Goal: Task Accomplishment & Management: Complete application form

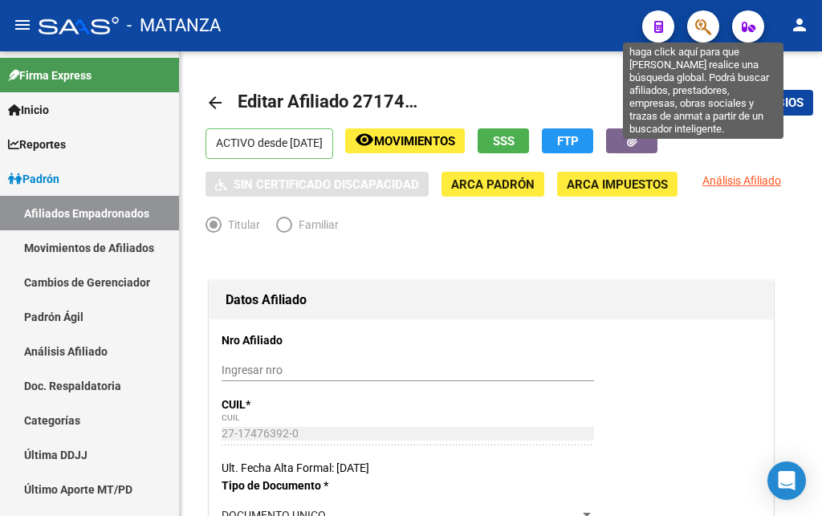
scroll to position [164, 0]
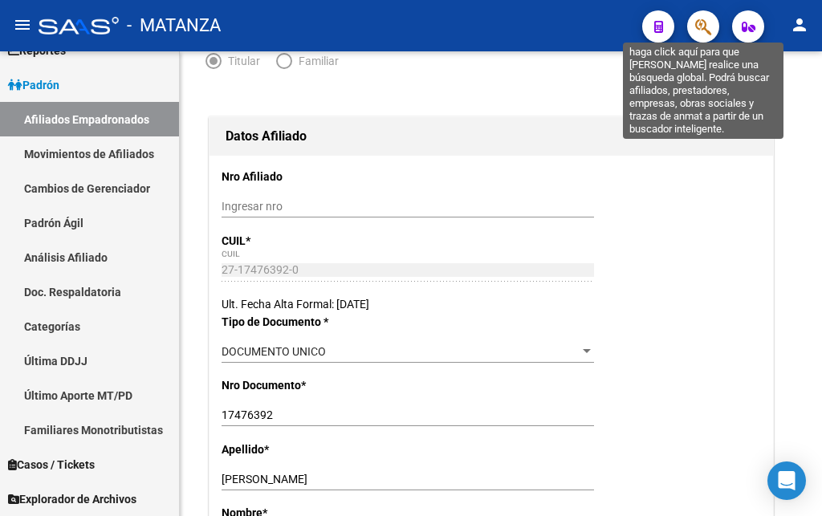
click at [700, 30] on icon "button" at bounding box center [704, 27] width 16 height 18
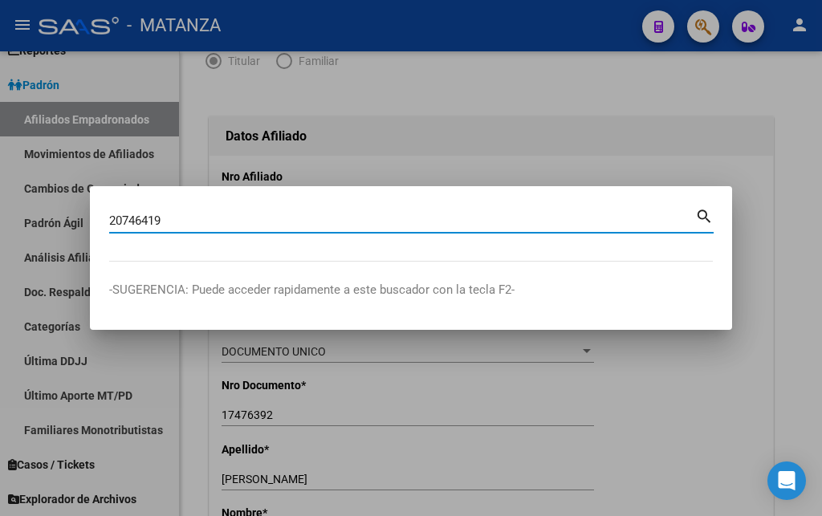
type input "20746419"
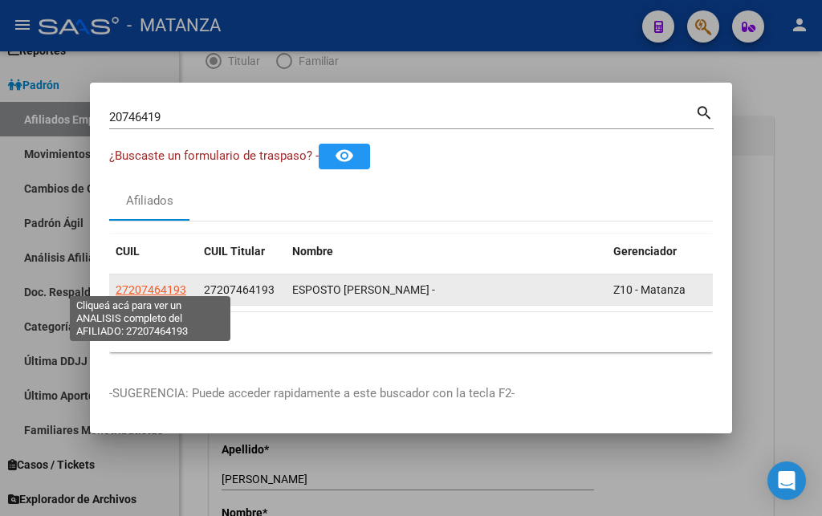
click at [130, 284] on span "27207464193" at bounding box center [151, 290] width 71 height 13
type textarea "27207464193"
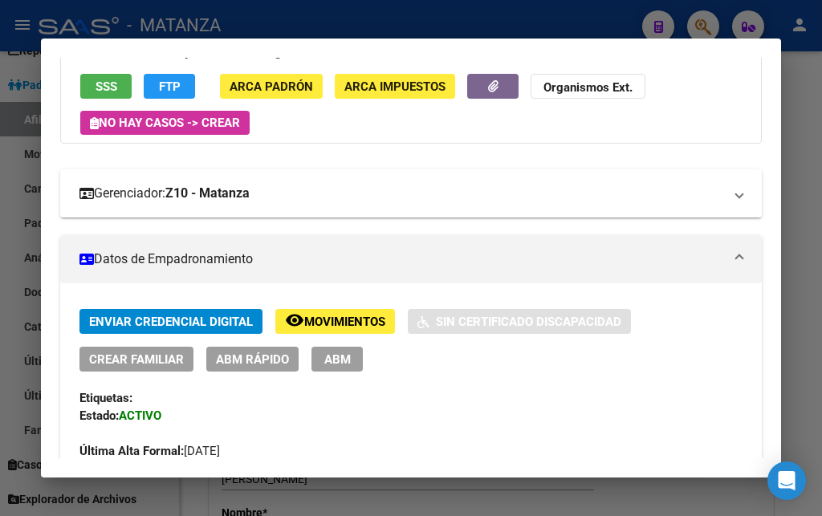
scroll to position [260, 0]
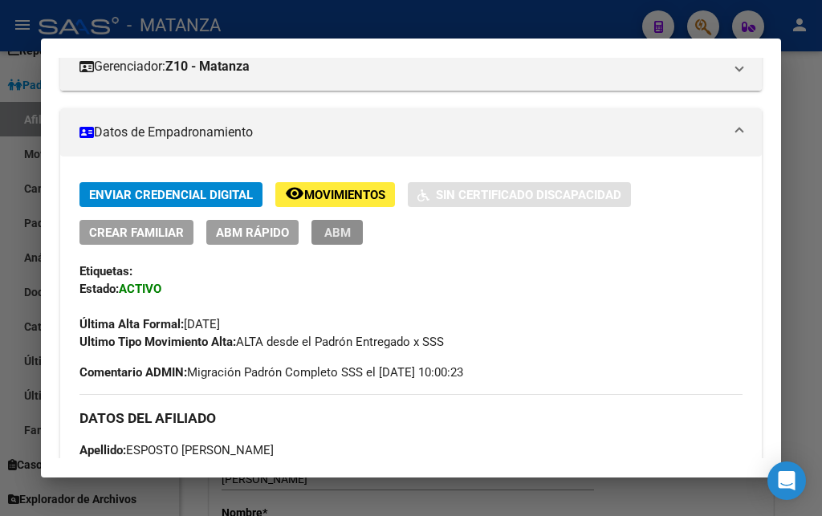
click at [342, 222] on button "ABM" at bounding box center [337, 232] width 51 height 25
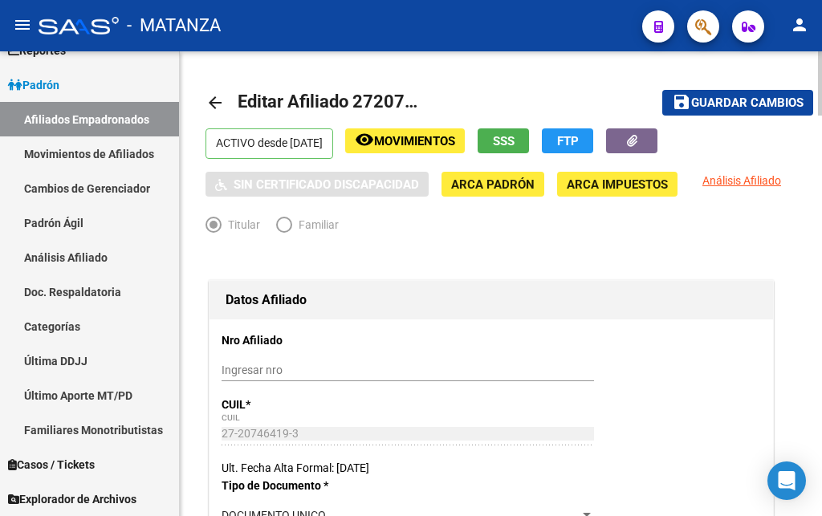
scroll to position [246, 0]
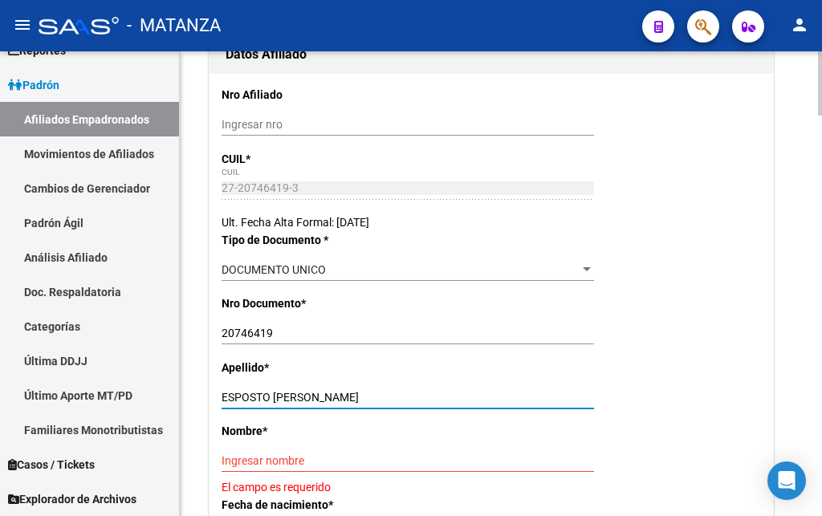
drag, startPoint x: 271, startPoint y: 394, endPoint x: 364, endPoint y: 394, distance: 92.4
click at [364, 394] on input "ESPOSTO [PERSON_NAME]" at bounding box center [408, 398] width 373 height 14
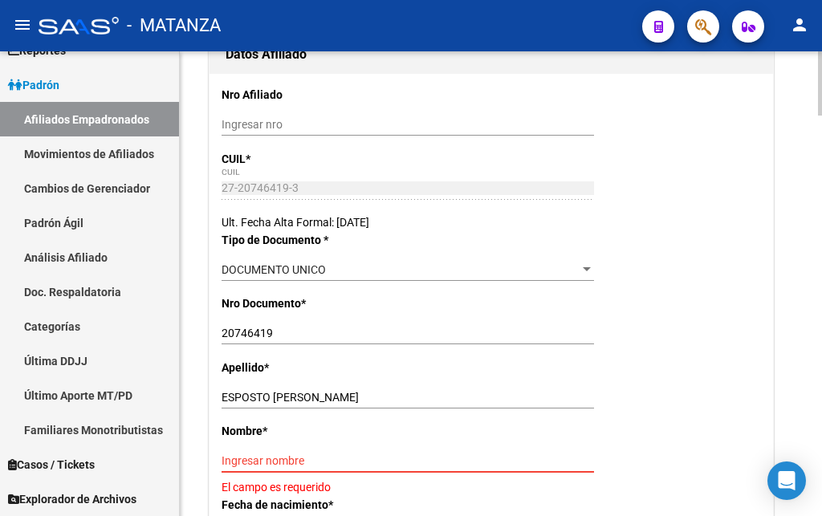
click at [224, 459] on input "Ingresar nombre" at bounding box center [408, 462] width 373 height 14
paste input "[PERSON_NAME]"
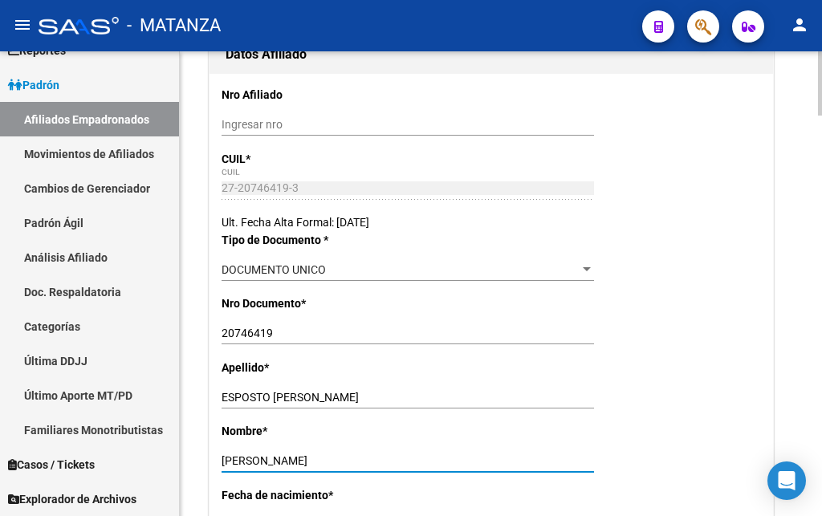
type input "[PERSON_NAME]"
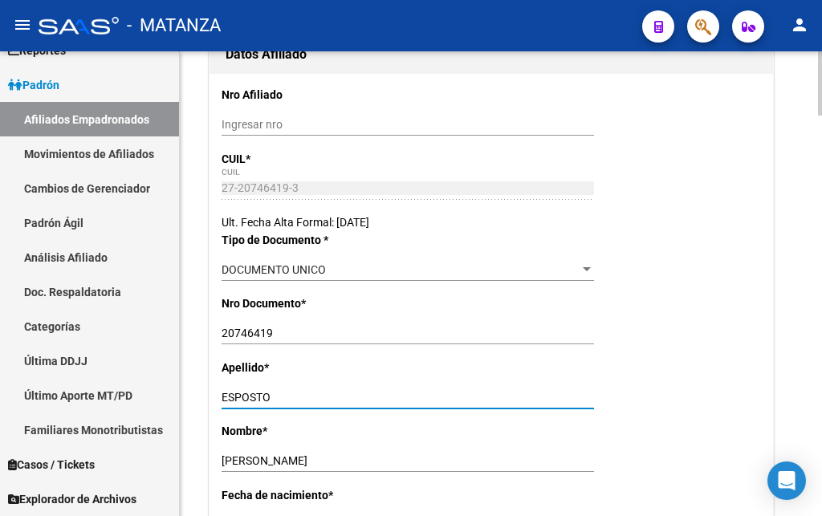
type input "ESPOSTO"
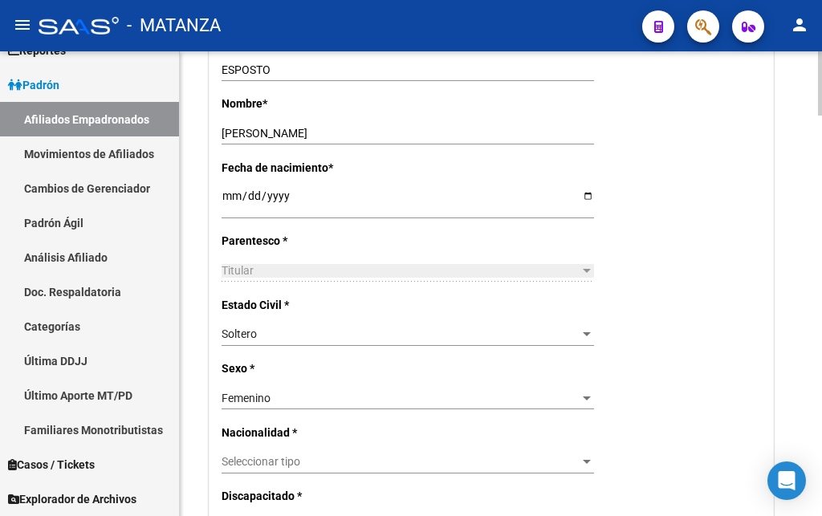
scroll to position [655, 0]
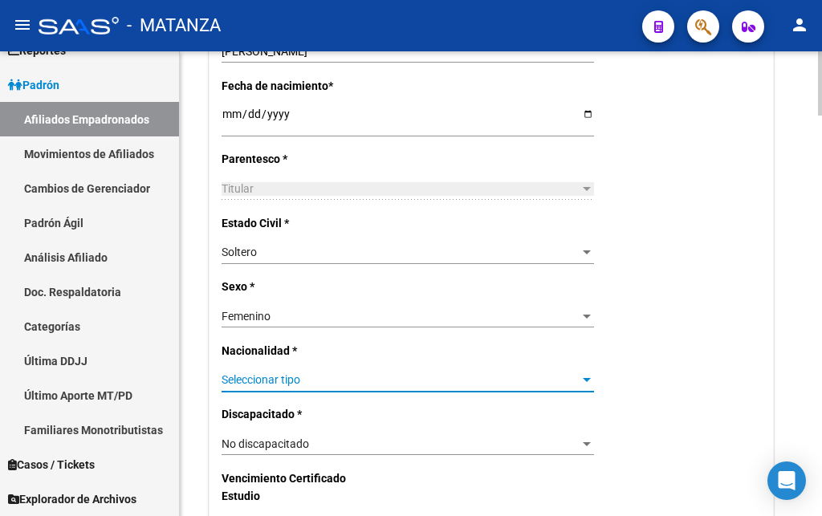
click at [353, 373] on span "Seleccionar tipo" at bounding box center [401, 380] width 358 height 14
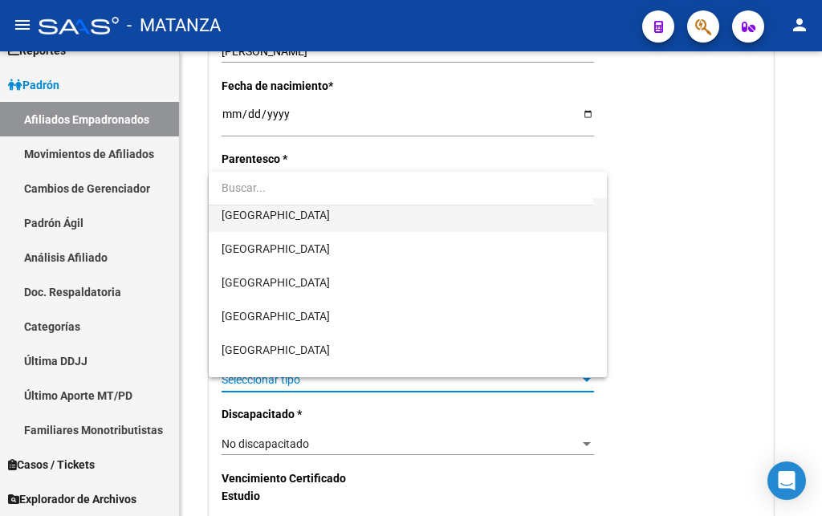
scroll to position [164, 0]
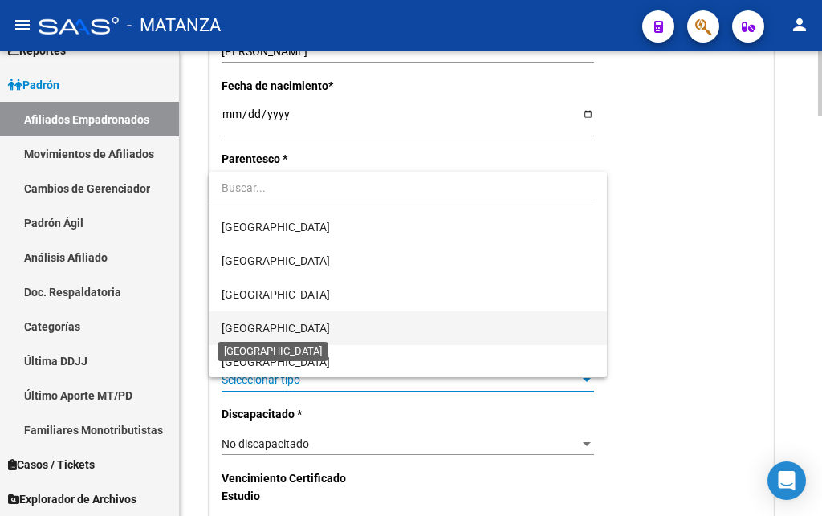
click at [255, 330] on span "[GEOGRAPHIC_DATA]" at bounding box center [276, 328] width 108 height 13
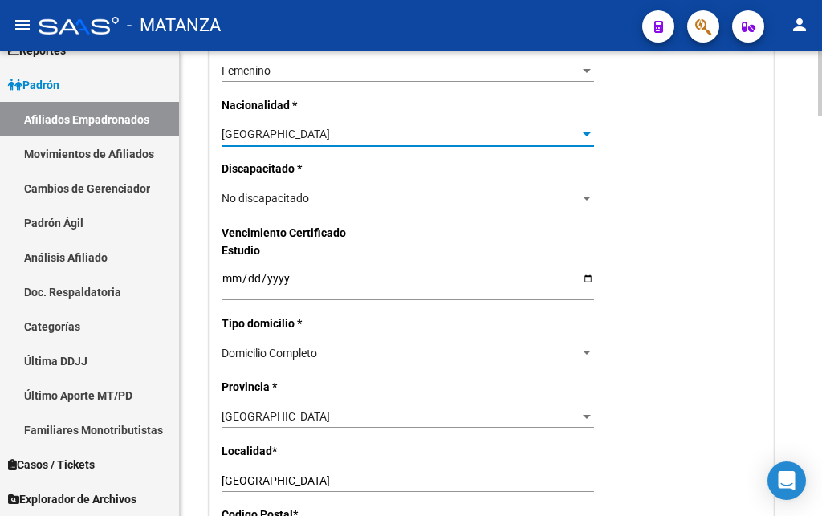
scroll to position [983, 0]
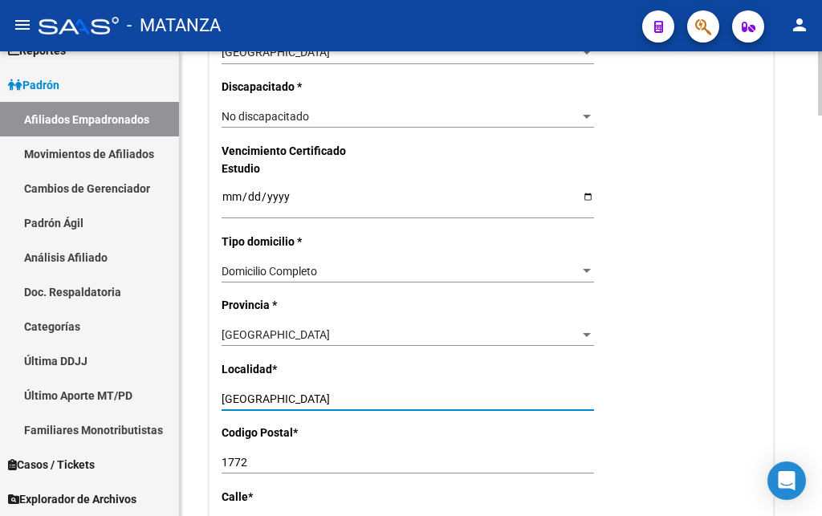
drag, startPoint x: 300, startPoint y: 362, endPoint x: 183, endPoint y: 374, distance: 117.1
click at [222, 393] on input "[GEOGRAPHIC_DATA]" at bounding box center [408, 400] width 373 height 14
type input "[GEOGRAPHIC_DATA]"
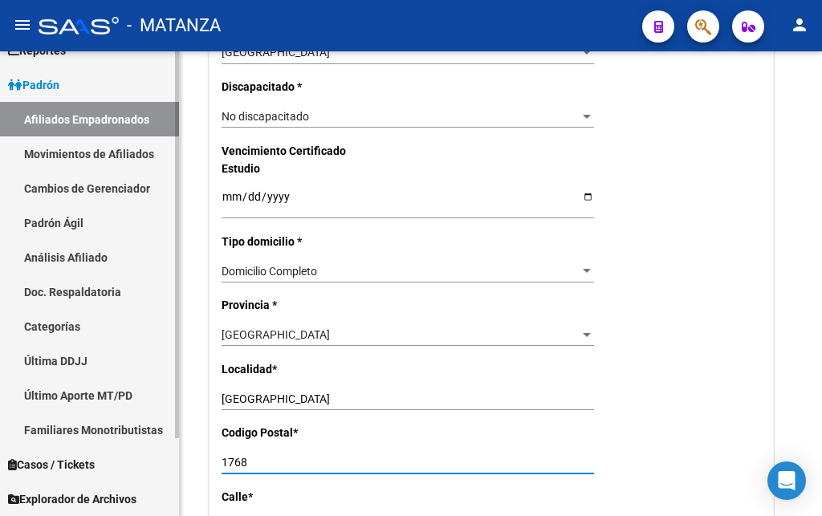
type input "1768"
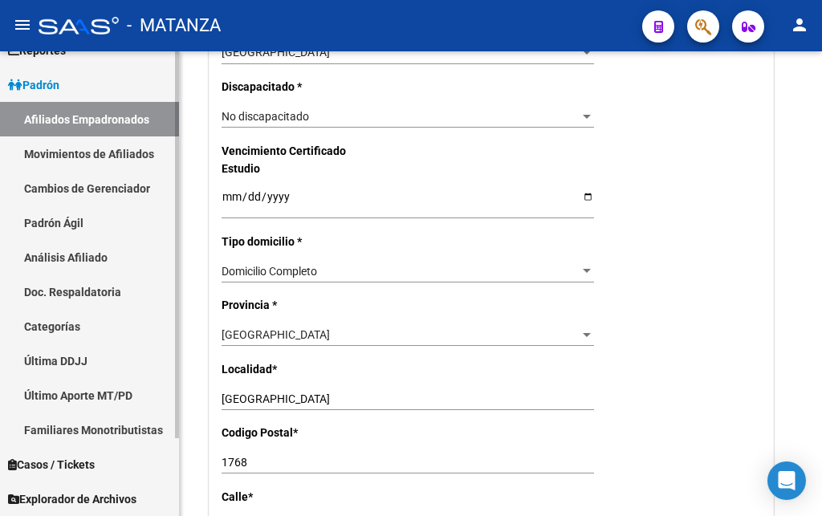
type input "ABERASTIAN"
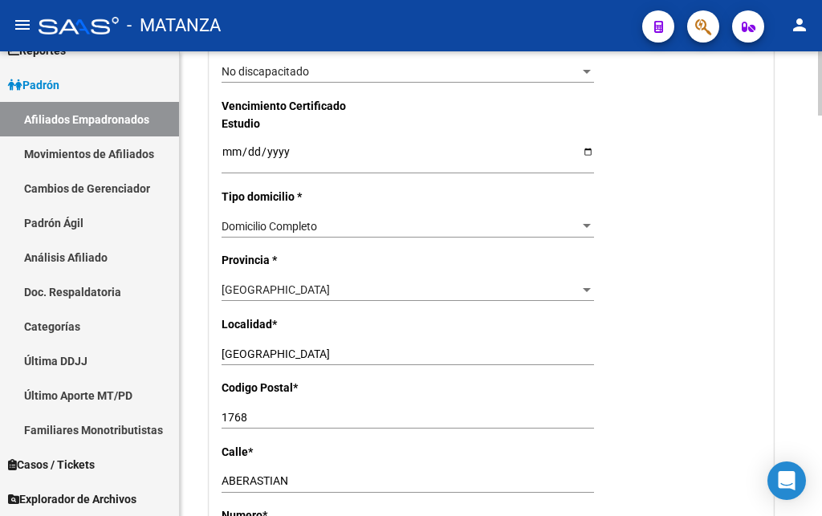
scroll to position [1274, 0]
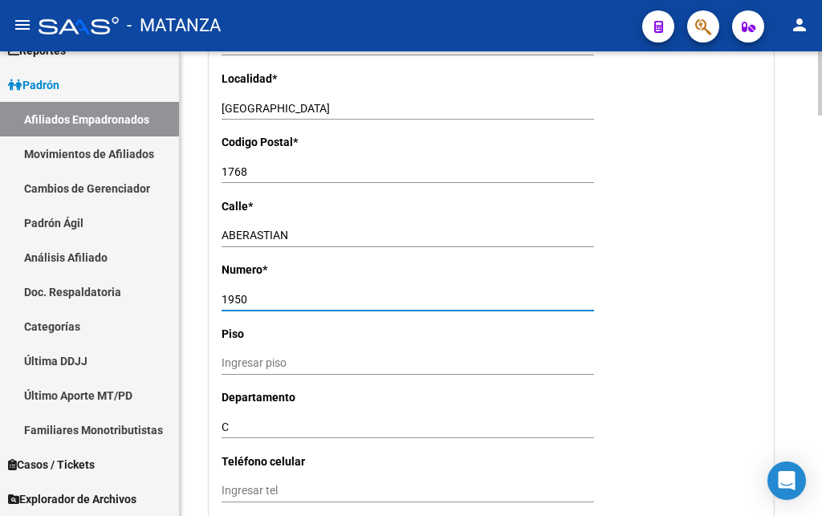
type input "1950"
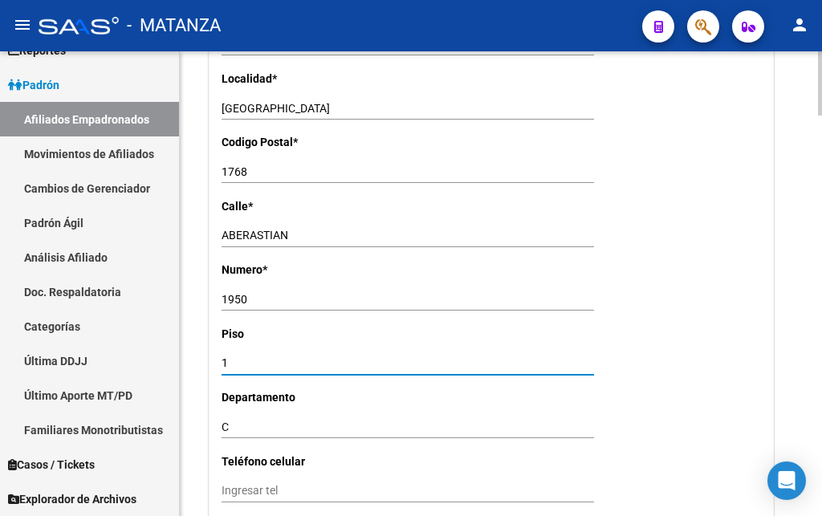
type input "1"
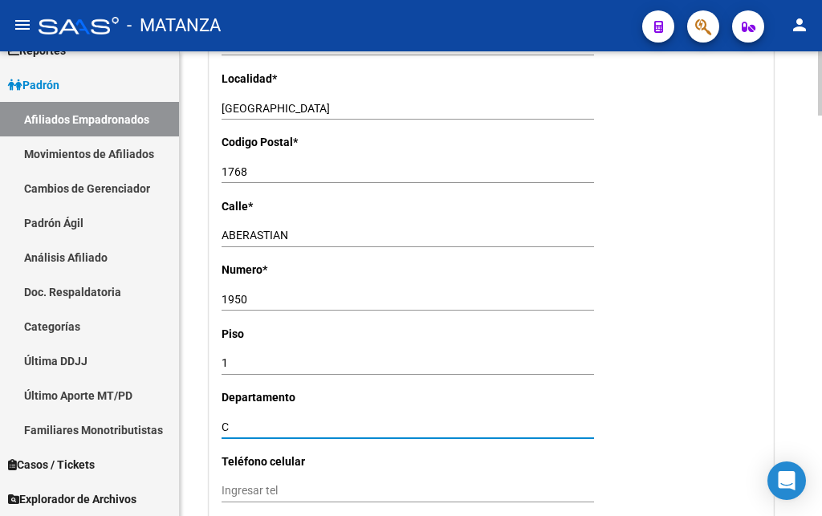
click at [254, 421] on input "C" at bounding box center [408, 428] width 373 height 14
type input "C"
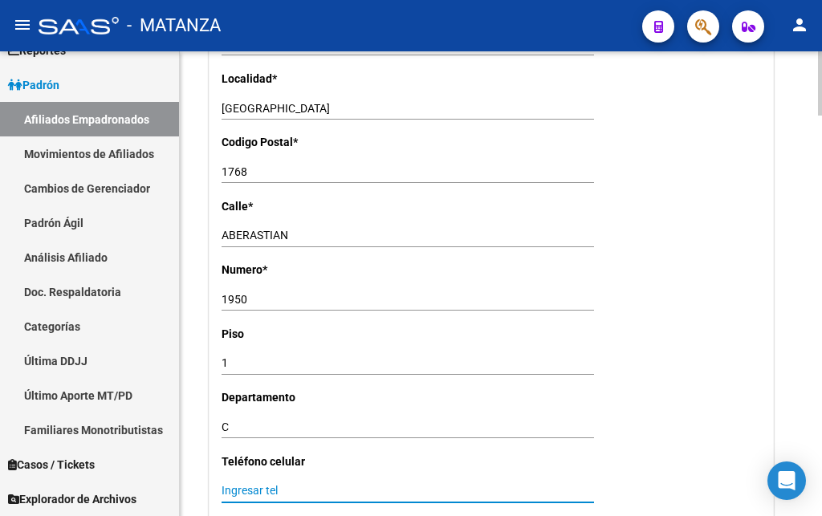
click at [226, 484] on input "Ingresar tel" at bounding box center [408, 491] width 373 height 14
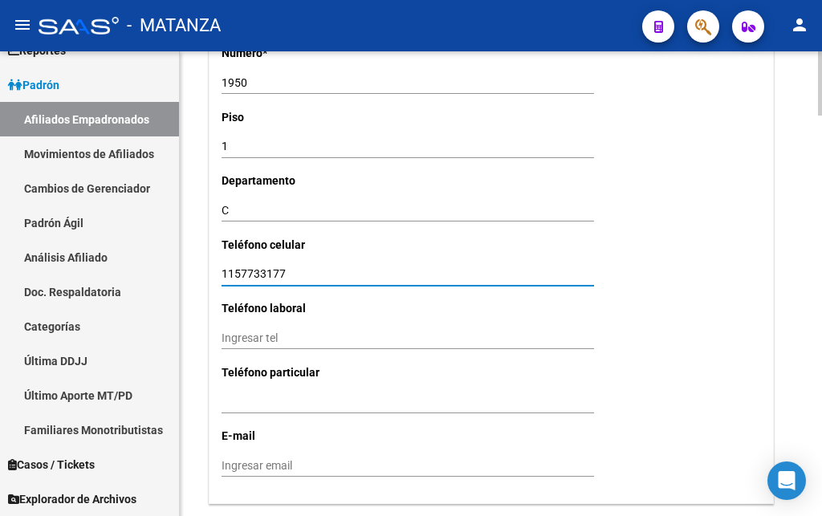
scroll to position [1520, 0]
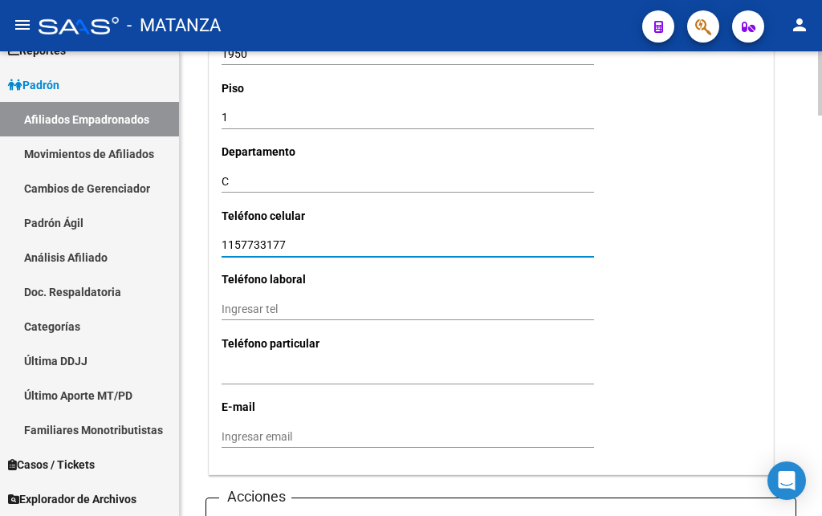
type input "1157733177"
click at [226, 431] on input "Ingresar email" at bounding box center [408, 438] width 373 height 14
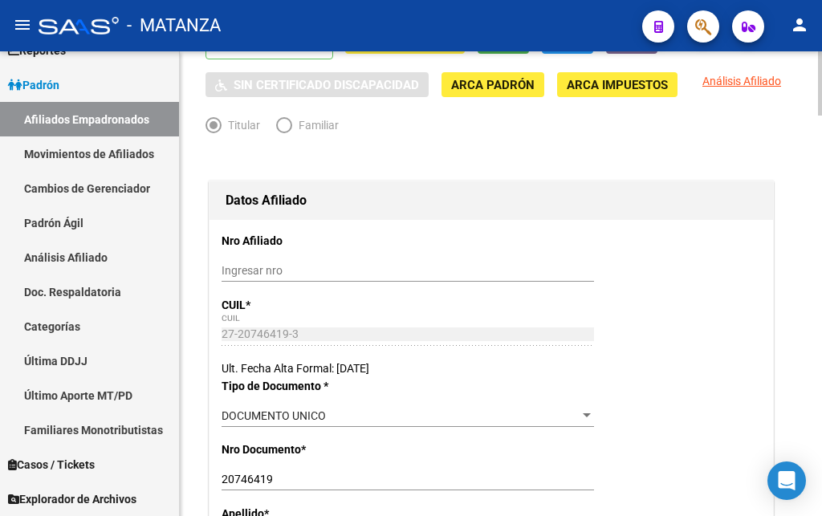
scroll to position [0, 0]
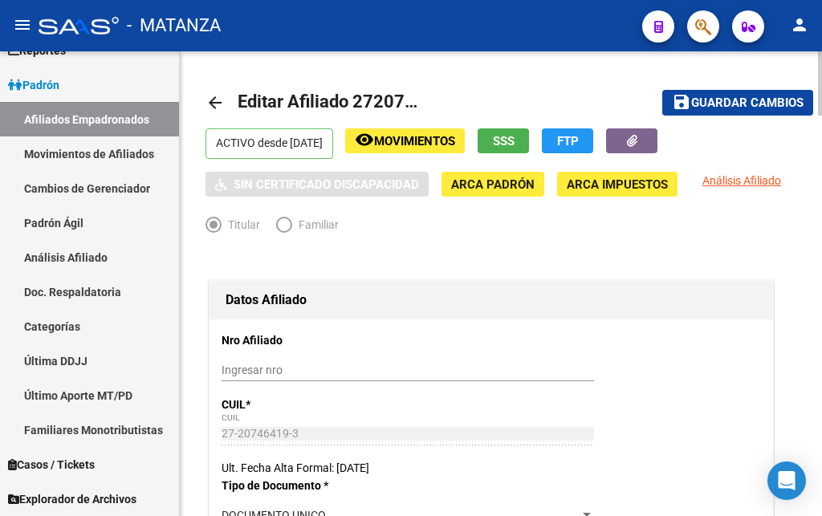
type input "[EMAIL_ADDRESS][DOMAIN_NAME]"
click at [774, 103] on span "Guardar cambios" at bounding box center [748, 103] width 112 height 14
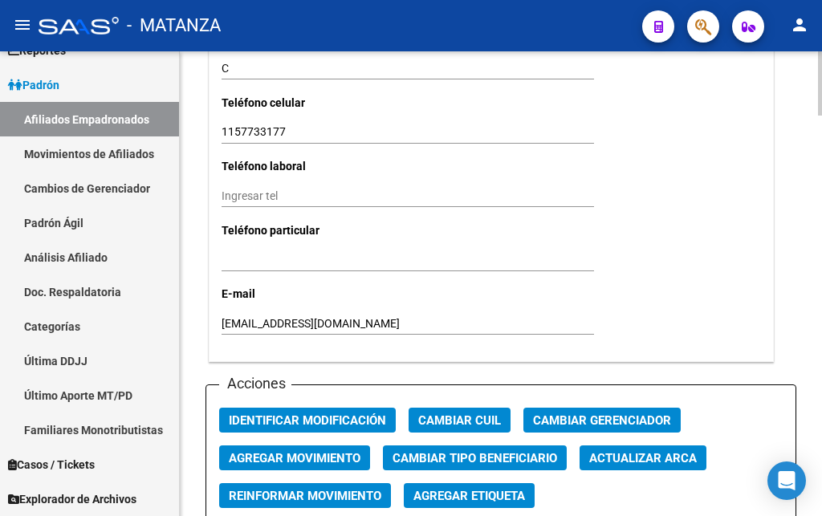
scroll to position [1720, 0]
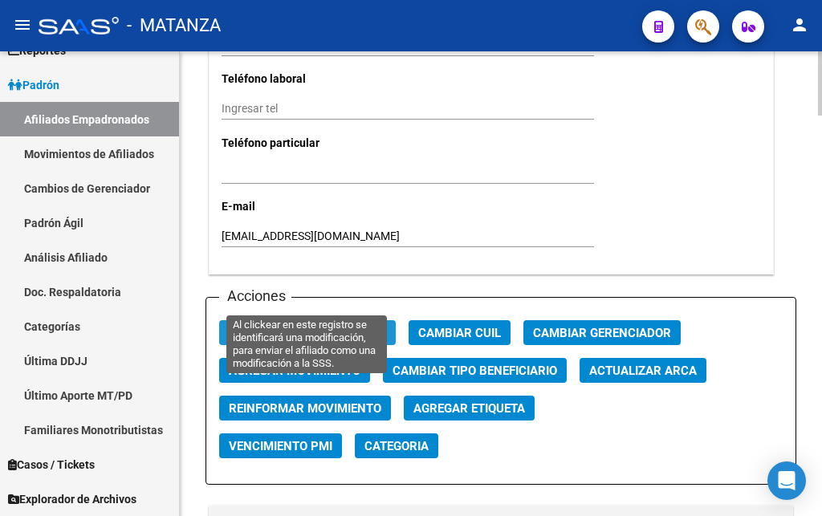
click at [353, 326] on span "Identificar Modificación" at bounding box center [307, 333] width 157 height 14
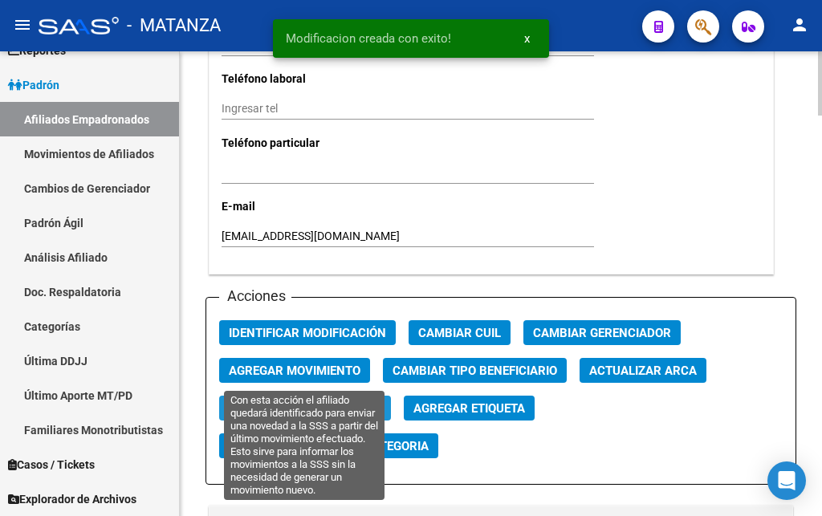
click at [312, 396] on button "Reinformar Movimiento" at bounding box center [305, 408] width 172 height 25
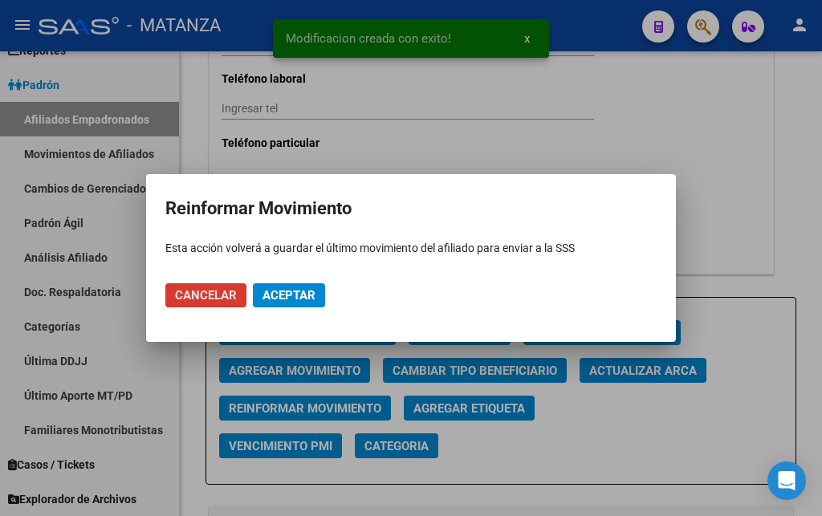
click at [292, 298] on span "Aceptar" at bounding box center [289, 295] width 53 height 14
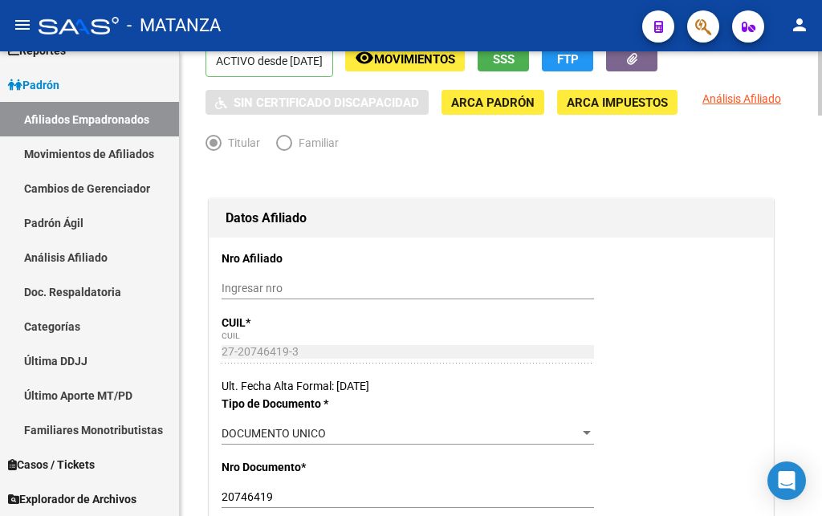
scroll to position [0, 0]
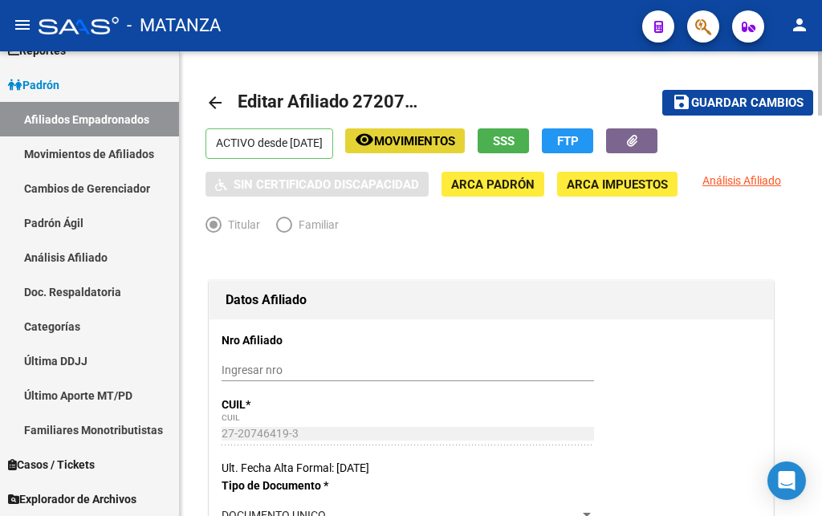
click at [437, 144] on span "Movimientos" at bounding box center [414, 141] width 81 height 14
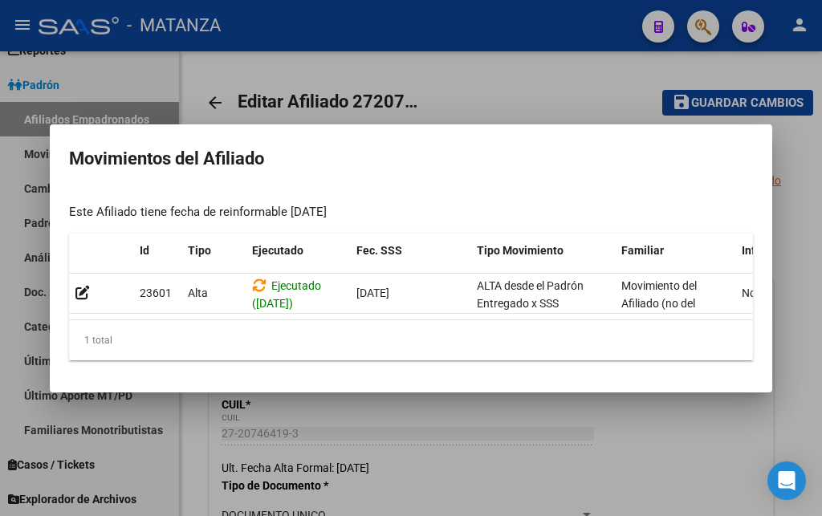
click at [468, 92] on div at bounding box center [411, 258] width 822 height 516
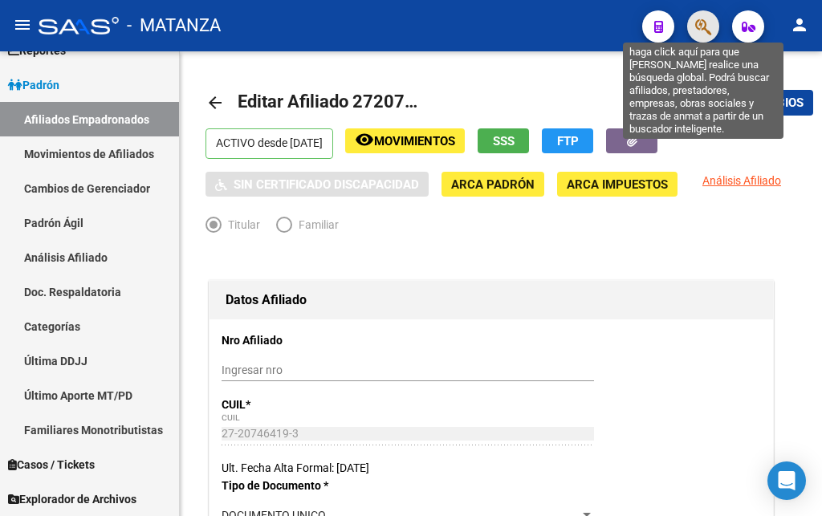
click at [708, 25] on icon "button" at bounding box center [704, 27] width 16 height 18
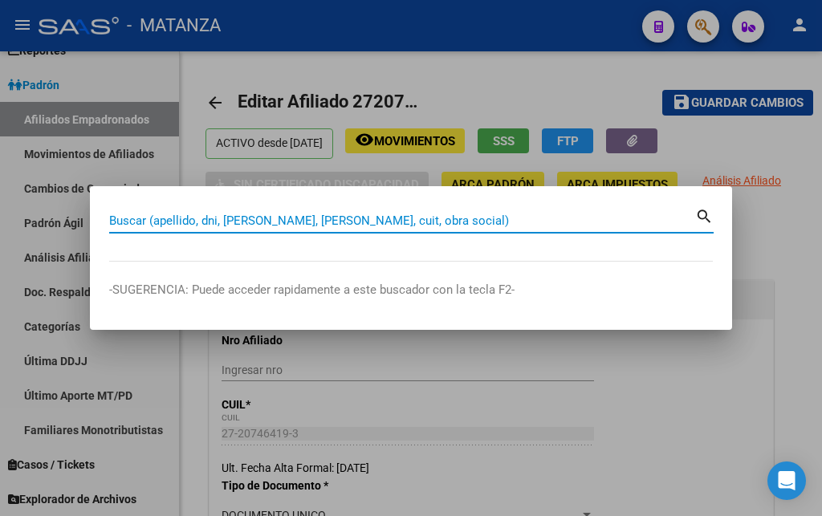
click at [178, 225] on input "Buscar (apellido, dni, [PERSON_NAME], [PERSON_NAME], cuit, obra social)" at bounding box center [402, 221] width 586 height 14
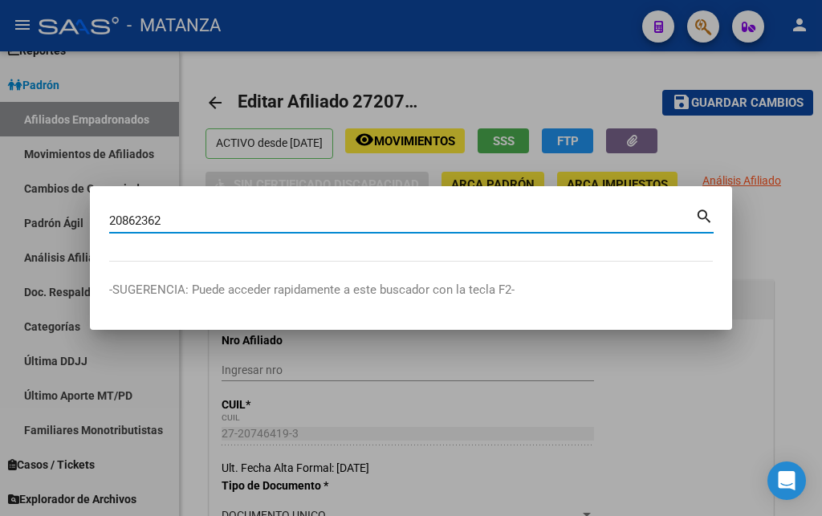
type input "20862362"
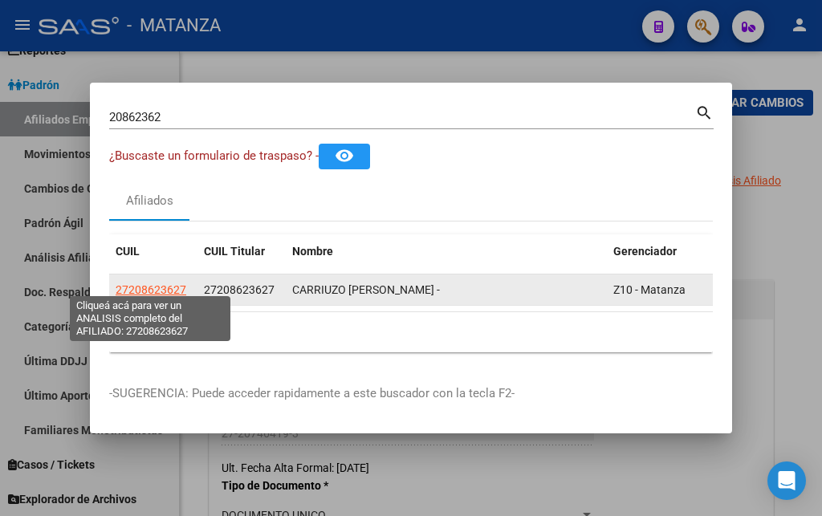
click at [136, 284] on span "27208623627" at bounding box center [151, 290] width 71 height 13
type textarea "27208623627"
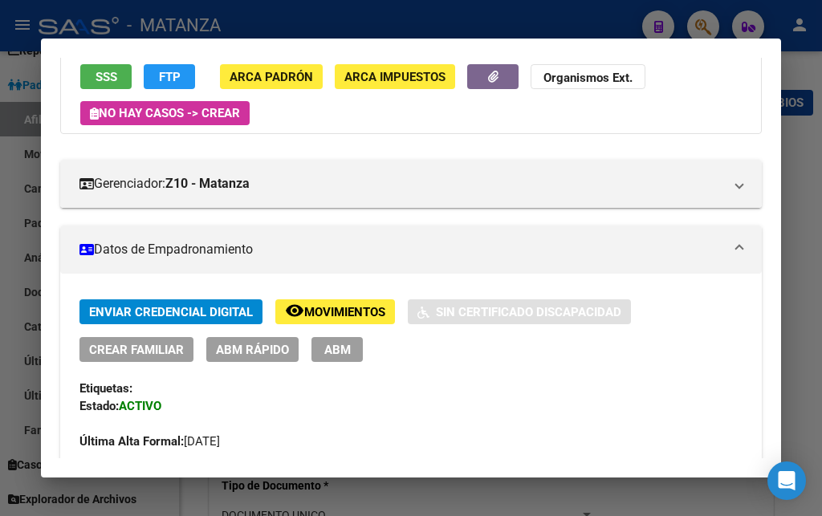
scroll to position [173, 0]
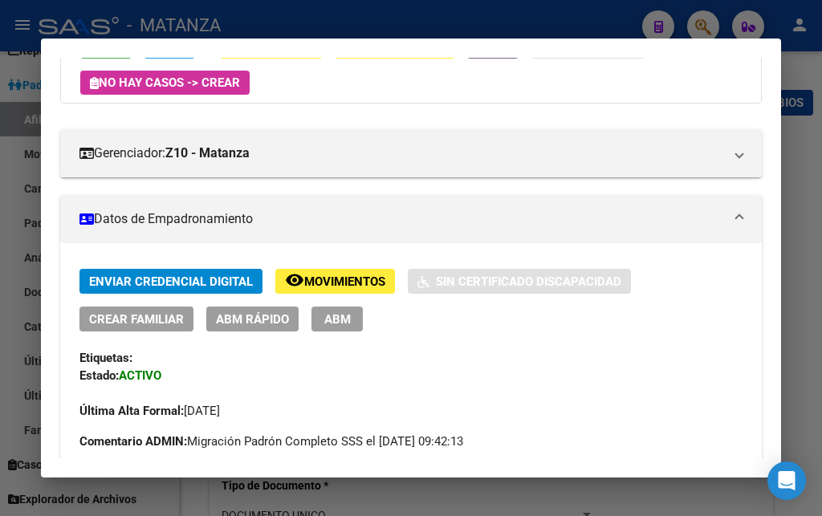
click at [324, 321] on span "ABM" at bounding box center [337, 319] width 27 height 14
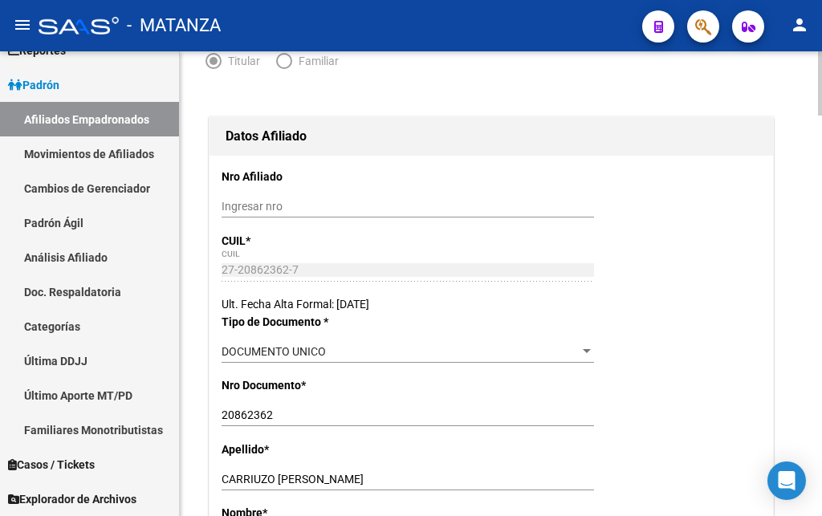
scroll to position [246, 0]
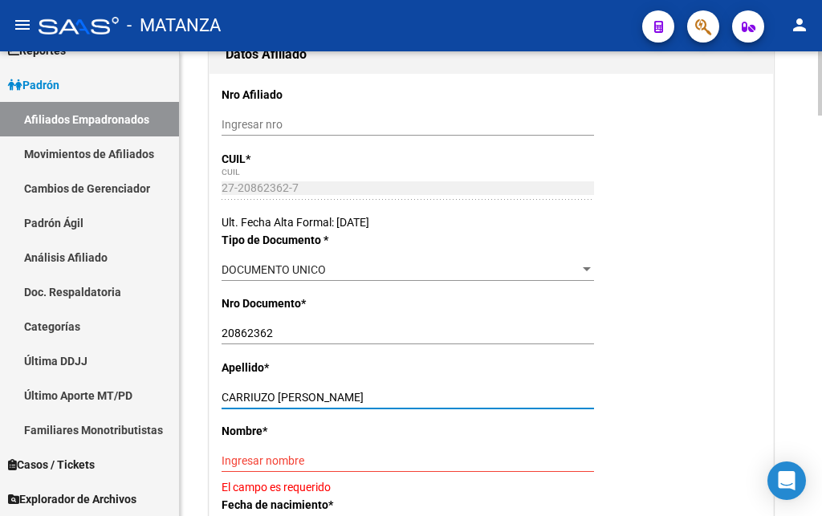
drag, startPoint x: 275, startPoint y: 395, endPoint x: 355, endPoint y: 395, distance: 79.5
click at [355, 395] on input "CARRIUZO [PERSON_NAME]" at bounding box center [408, 398] width 373 height 14
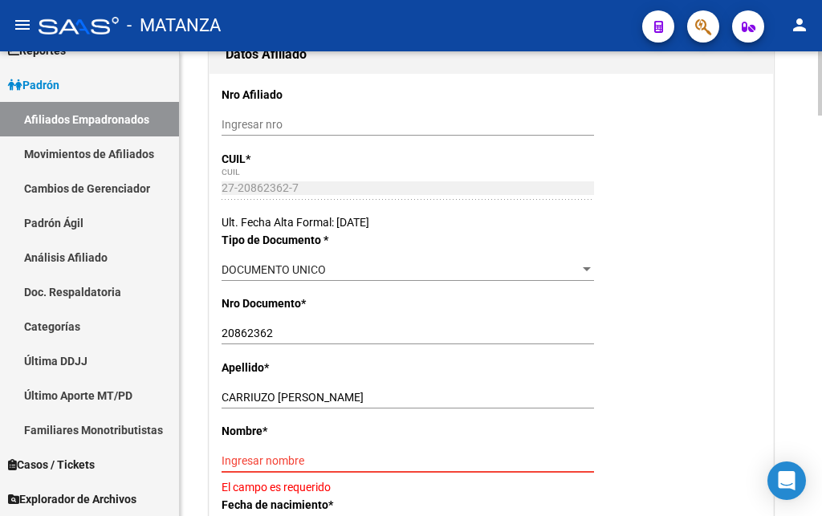
paste input "[PERSON_NAME]"
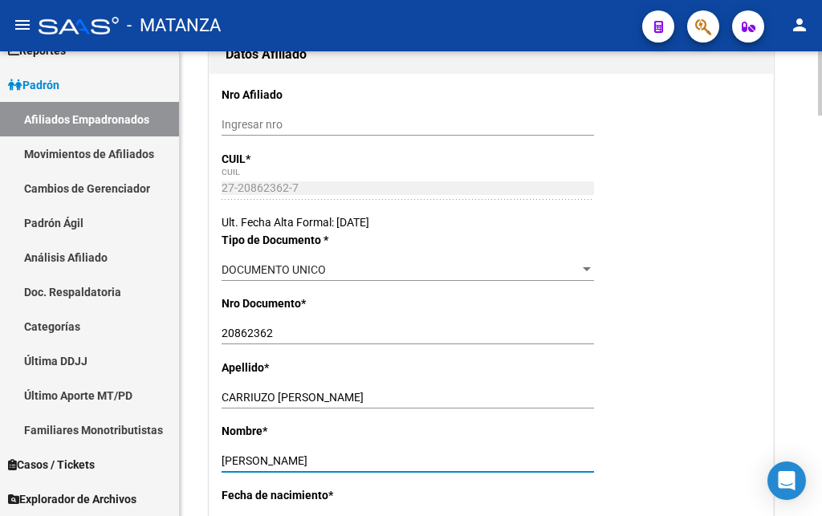
type input "[PERSON_NAME]"
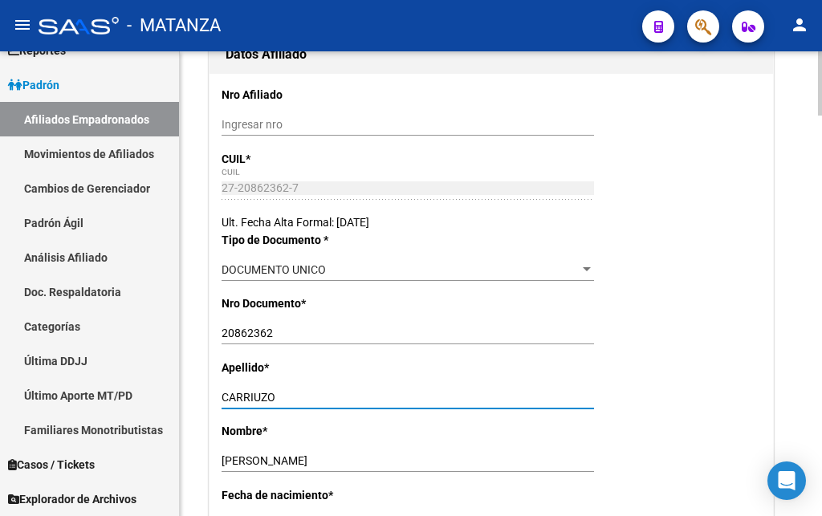
click at [261, 396] on input "CARRIUZO" at bounding box center [408, 398] width 373 height 14
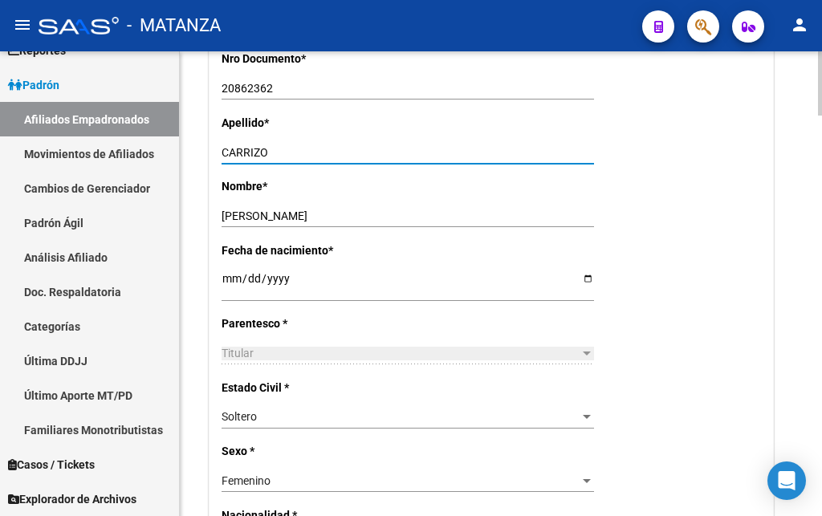
scroll to position [492, 0]
type input "CARRIZO"
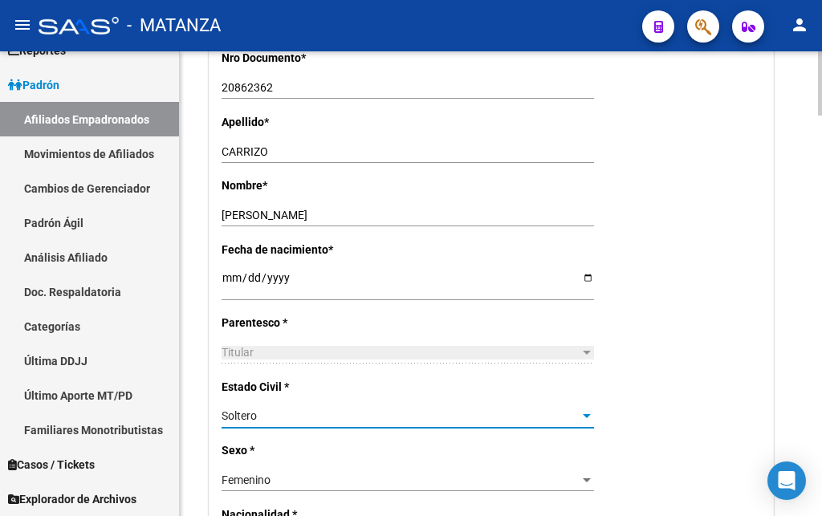
click at [590, 410] on div at bounding box center [587, 416] width 14 height 13
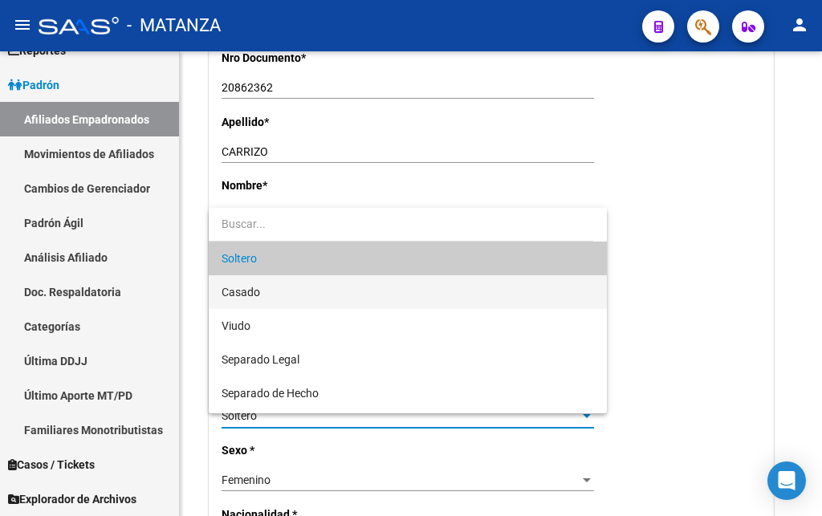
click at [260, 294] on span "Casado" at bounding box center [408, 292] width 373 height 34
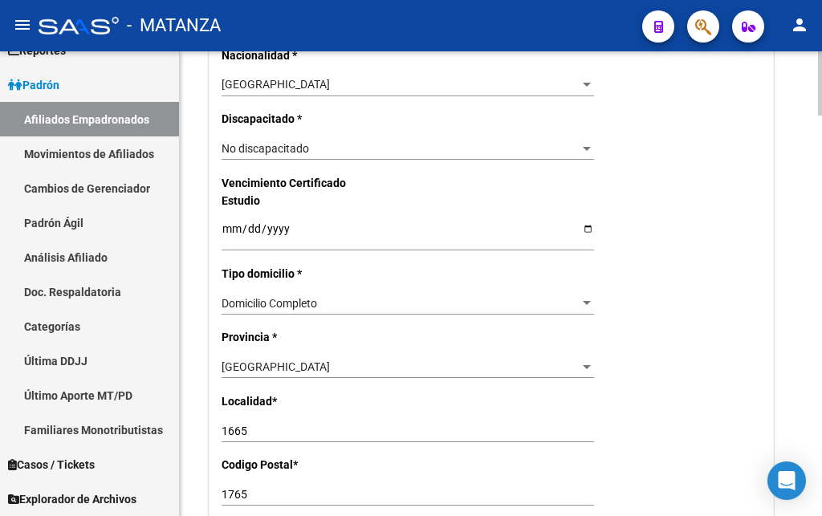
scroll to position [983, 0]
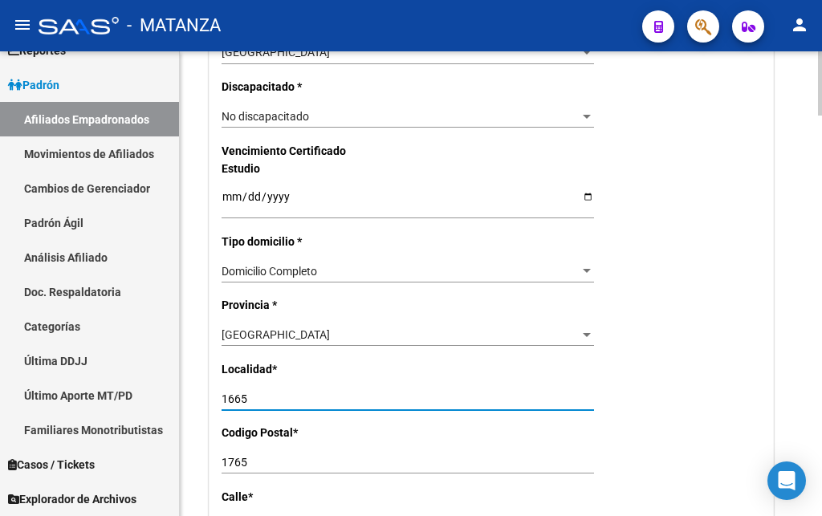
drag, startPoint x: 280, startPoint y: 363, endPoint x: 182, endPoint y: 369, distance: 98.1
click at [222, 393] on input "1665" at bounding box center [408, 400] width 373 height 14
type input "i"
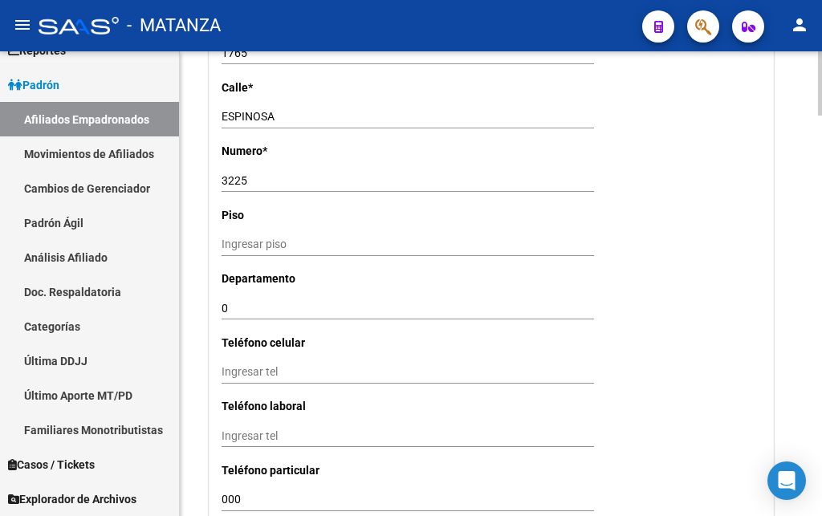
scroll to position [1557, 0]
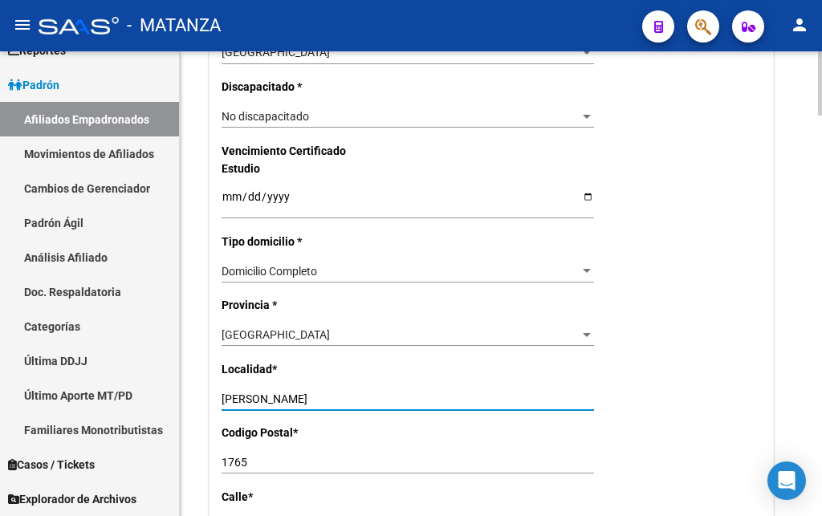
type input "[PERSON_NAME]"
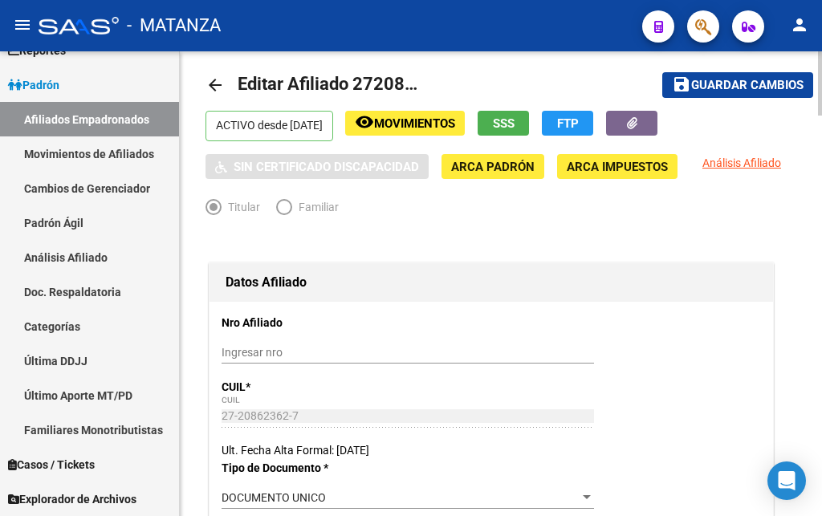
scroll to position [0, 0]
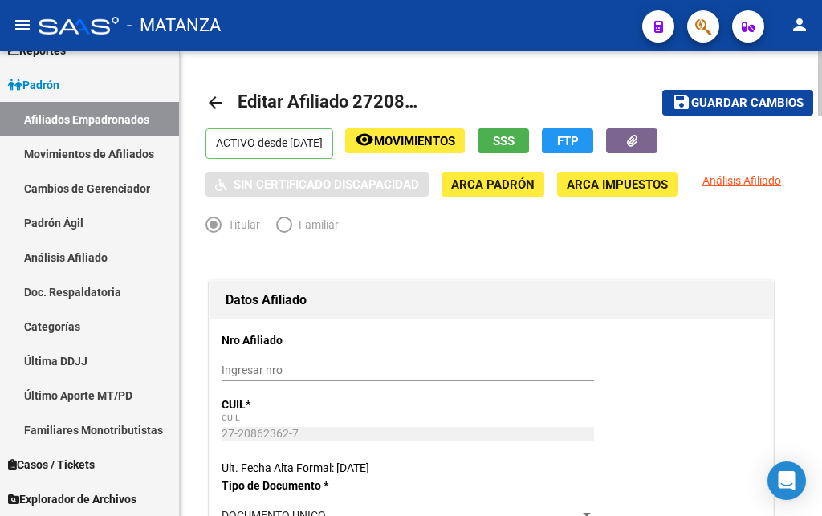
click at [515, 140] on span "SSS" at bounding box center [504, 141] width 22 height 14
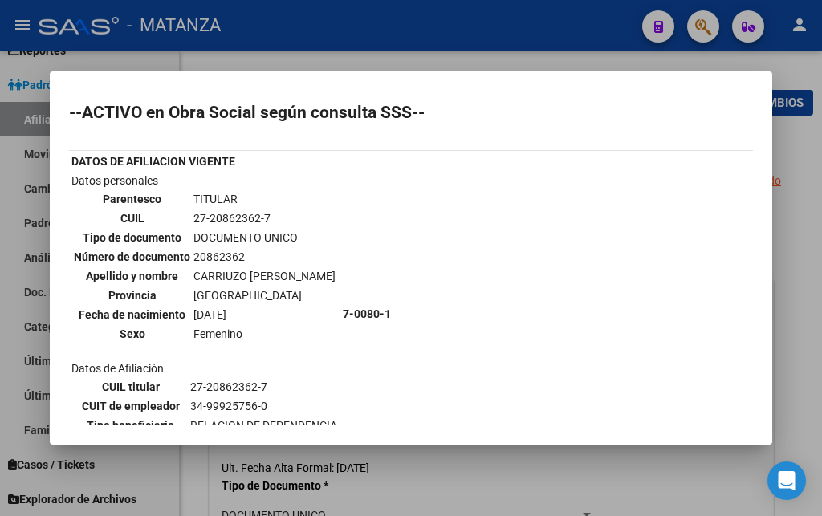
drag, startPoint x: 554, startPoint y: 21, endPoint x: 639, endPoint y: 85, distance: 106.0
click at [554, 22] on div at bounding box center [411, 258] width 822 height 516
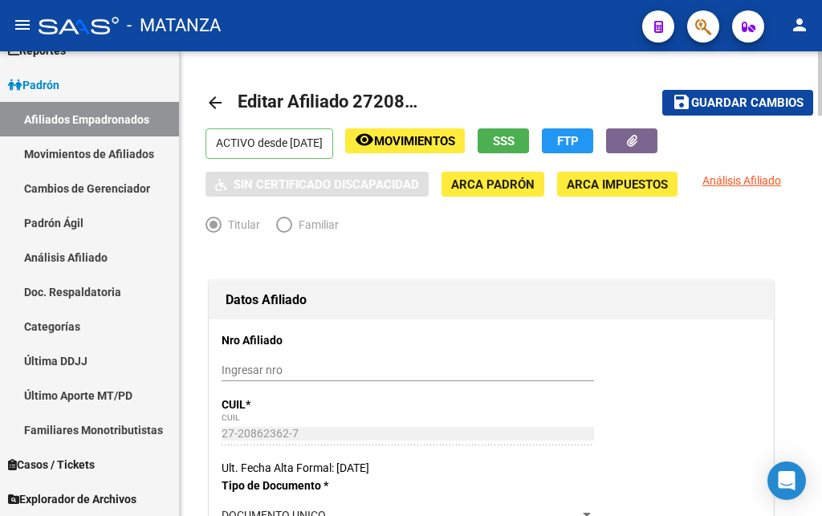
click at [724, 102] on span "Guardar cambios" at bounding box center [748, 103] width 112 height 14
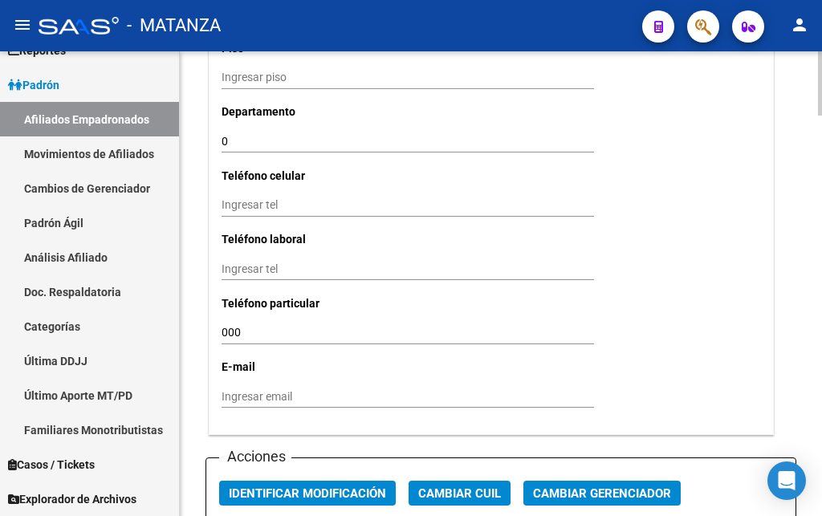
scroll to position [1638, 0]
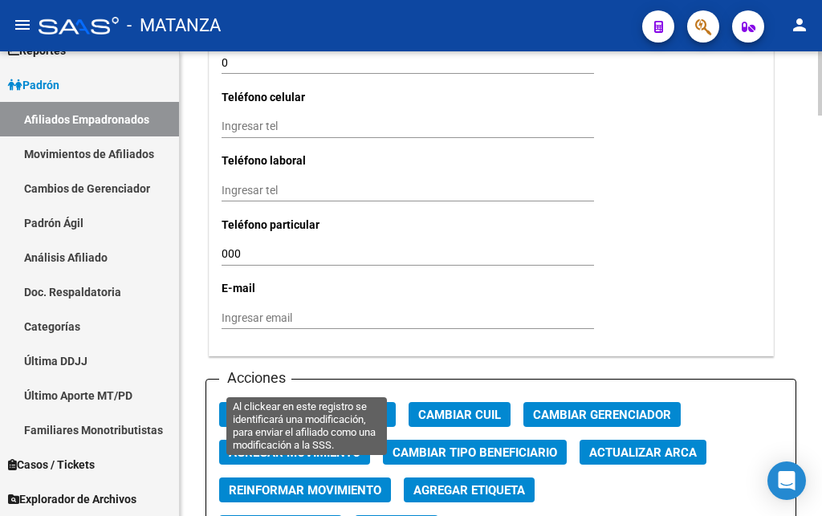
click at [337, 408] on span "Identificar Modificación" at bounding box center [307, 415] width 157 height 14
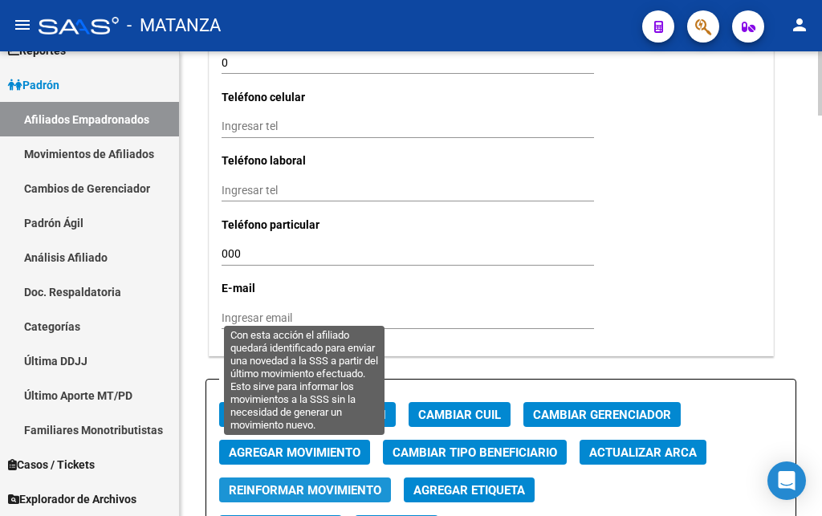
click at [334, 484] on span "Reinformar Movimiento" at bounding box center [305, 491] width 153 height 14
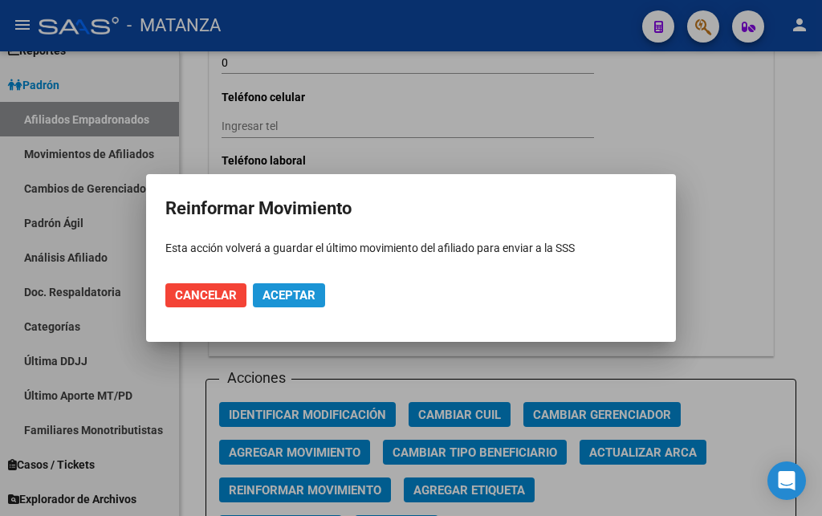
click at [284, 297] on span "Aceptar" at bounding box center [289, 295] width 53 height 14
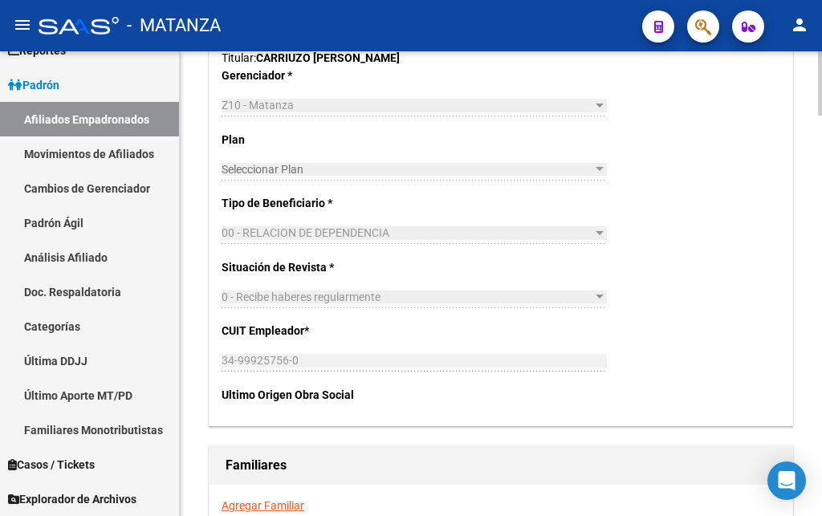
scroll to position [2703, 0]
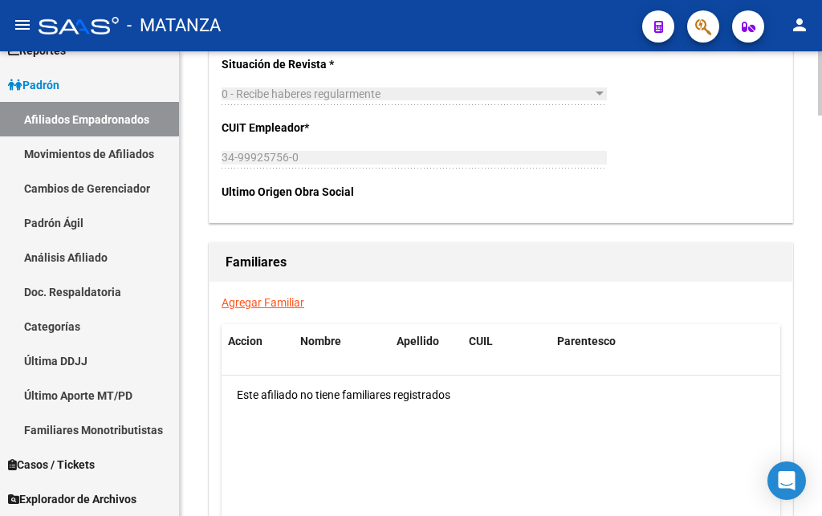
click at [271, 296] on link "Agregar Familiar" at bounding box center [263, 302] width 83 height 13
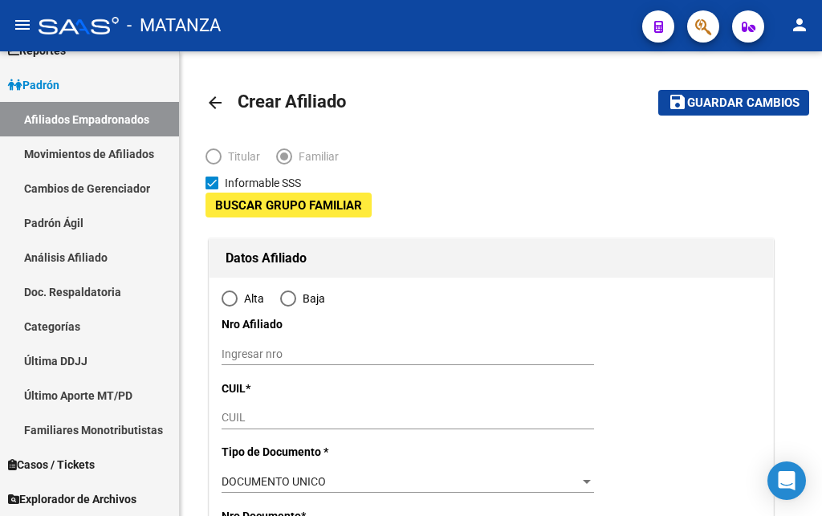
type input "[PERSON_NAME]"
type input "1765"
type input "ESPINOSA"
type input "3225"
type input "0"
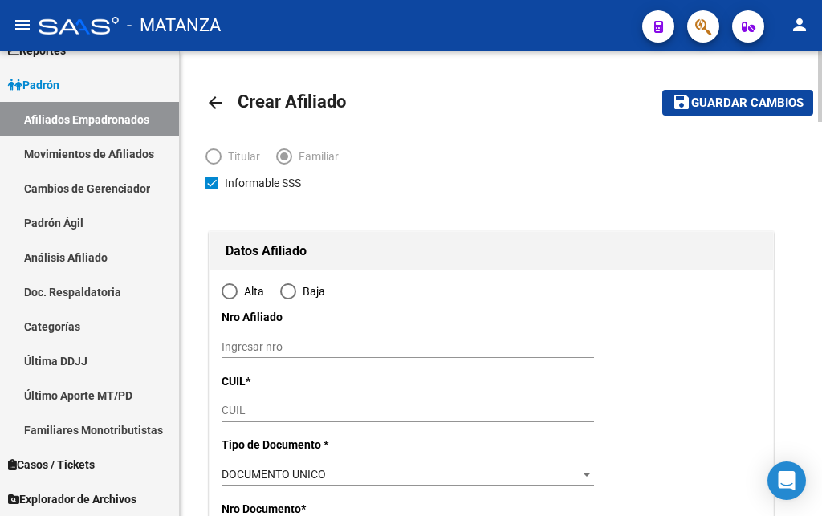
radio input "true"
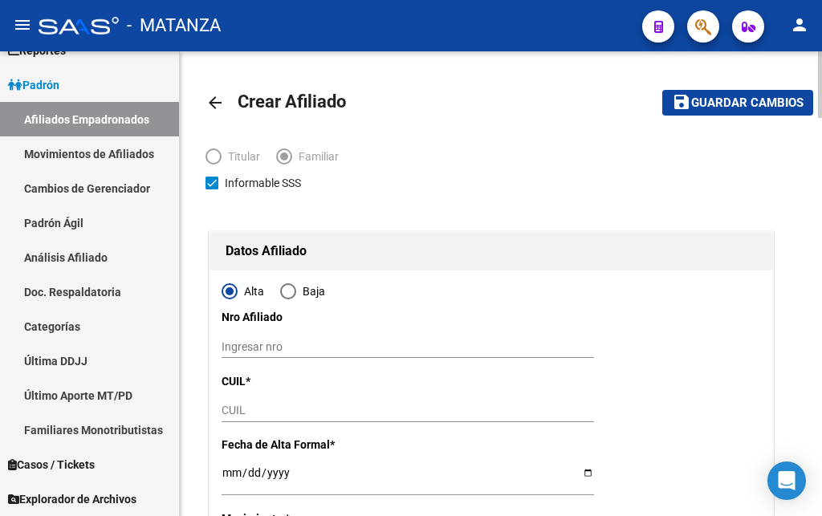
type input "34-99925756-0"
